Goal: Transaction & Acquisition: Purchase product/service

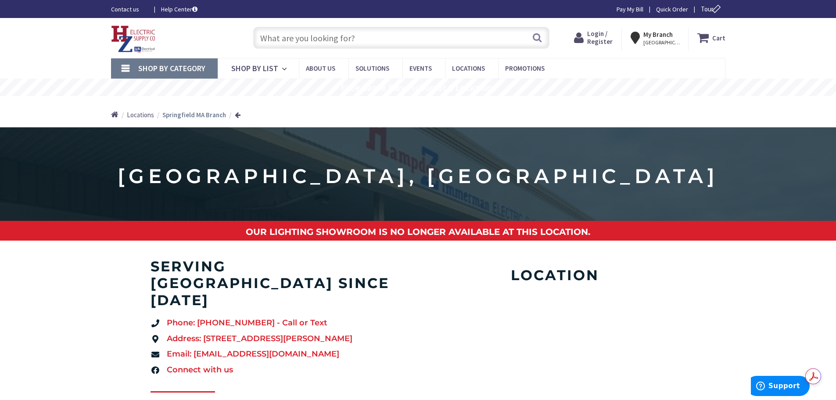
click at [293, 36] on input "text" at bounding box center [401, 38] width 296 height 22
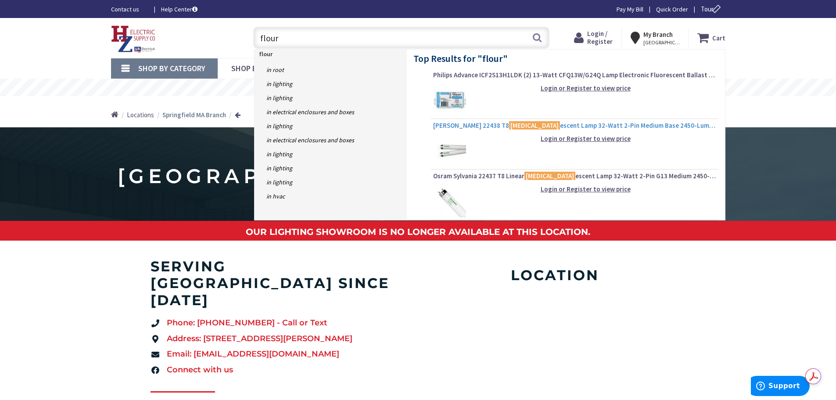
type input "flour"
click at [577, 124] on span "Osram Sylvania 22438 T8 [MEDICAL_DATA] escent Lamp 32-Watt 2-Pin Medium Base 24…" at bounding box center [574, 125] width 283 height 9
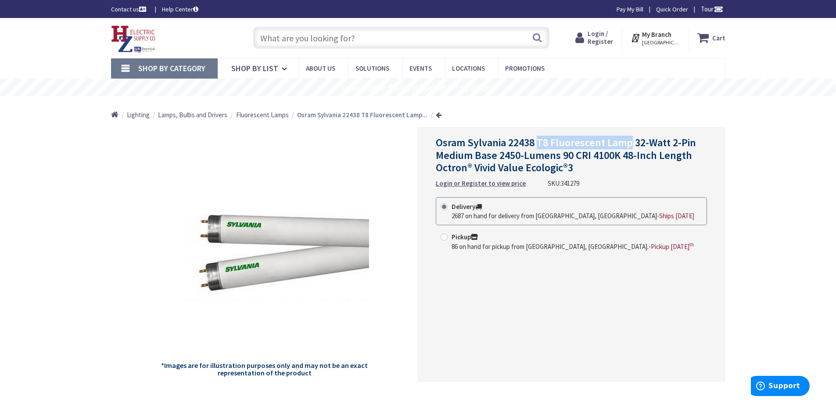
drag, startPoint x: 538, startPoint y: 143, endPoint x: 631, endPoint y: 140, distance: 92.6
click at [631, 140] on span "Osram Sylvania 22438 T8 Fluorescent Lamp 32-Watt 2-Pin Medium Base 2450-Lumens …" at bounding box center [566, 155] width 260 height 39
copy span "T8 Fluorescent Lamp"
click at [282, 35] on input "text" at bounding box center [401, 38] width 296 height 22
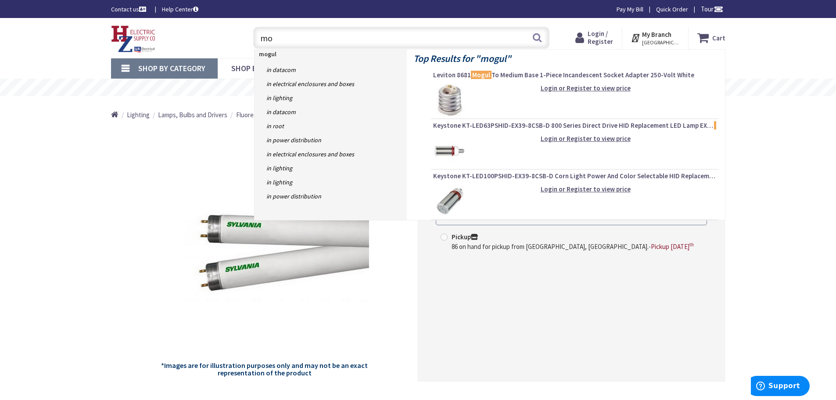
type input "m"
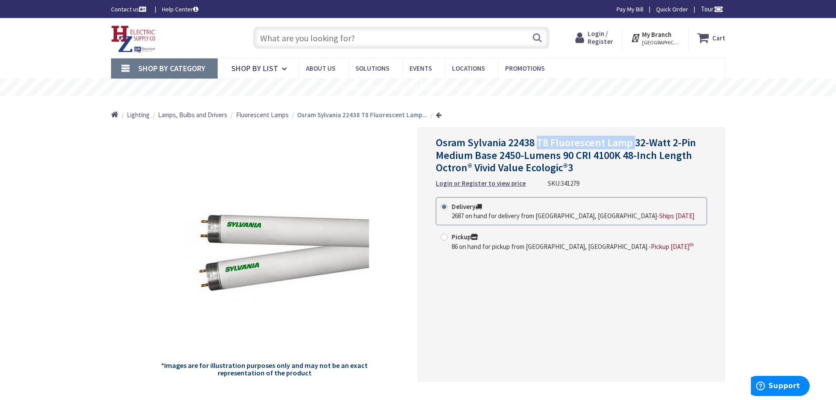
drag, startPoint x: 538, startPoint y: 141, endPoint x: 632, endPoint y: 142, distance: 93.9
click at [632, 142] on span "Osram Sylvania 22438 T8 Fluorescent Lamp 32-Watt 2-Pin Medium Base 2450-Lumens …" at bounding box center [566, 155] width 260 height 39
copy span "T8 Fluorescent Lamp"
